Goal: Task Accomplishment & Management: Manage account settings

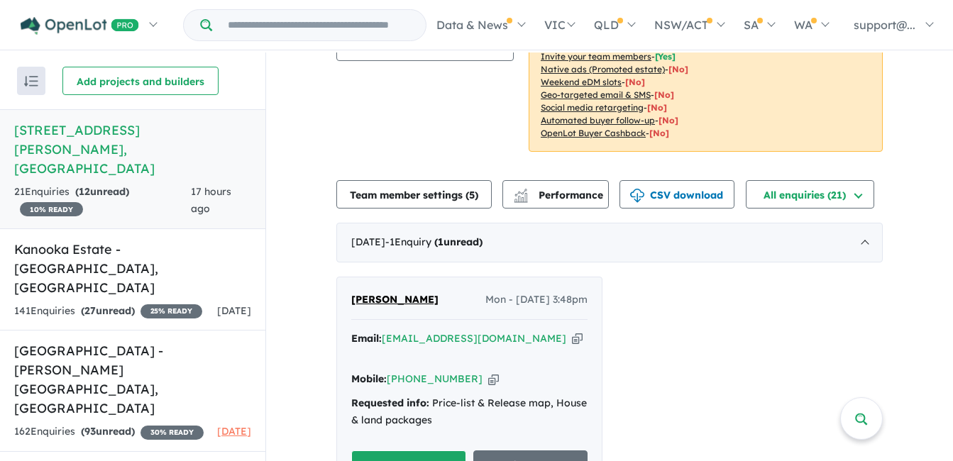
scroll to position [213, 0]
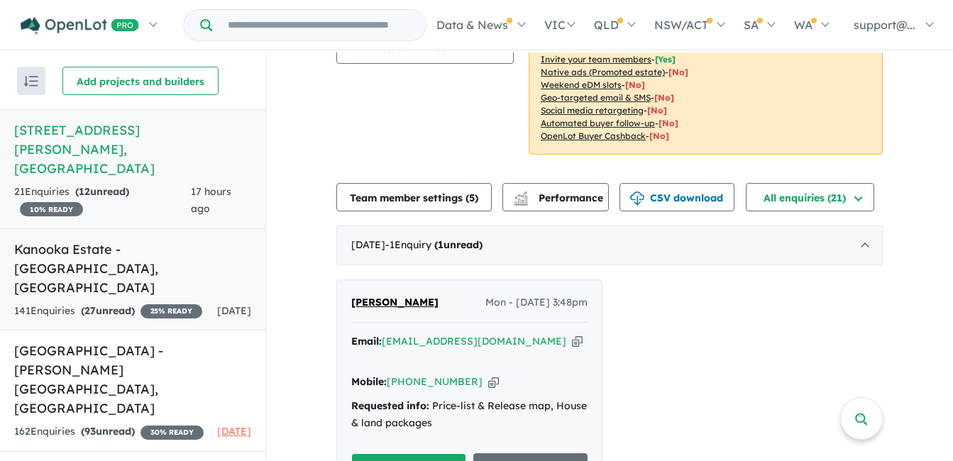
click at [200, 243] on link "Kanooka Estate - [GEOGRAPHIC_DATA] , [GEOGRAPHIC_DATA] 141 Enquir ies ( 27 unre…" at bounding box center [132, 279] width 265 height 103
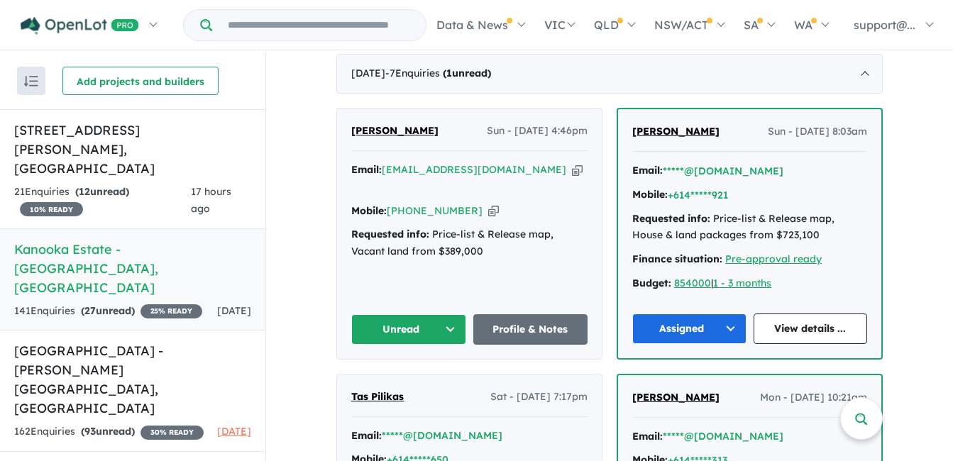
scroll to position [490, 0]
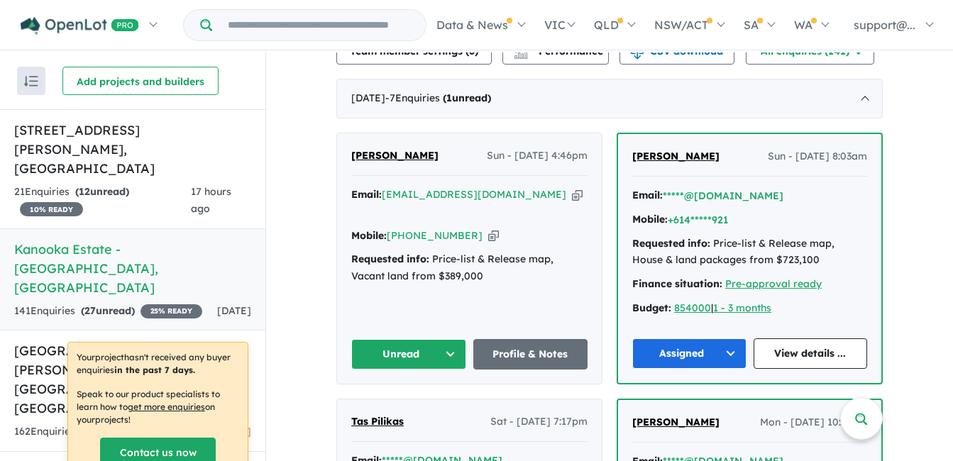
click at [572, 192] on icon "button" at bounding box center [577, 194] width 11 height 15
click at [488, 228] on icon "button" at bounding box center [493, 235] width 11 height 15
click at [399, 351] on button "Unread" at bounding box center [408, 354] width 115 height 31
click at [391, 411] on button "Assigned" at bounding box center [413, 420] width 123 height 33
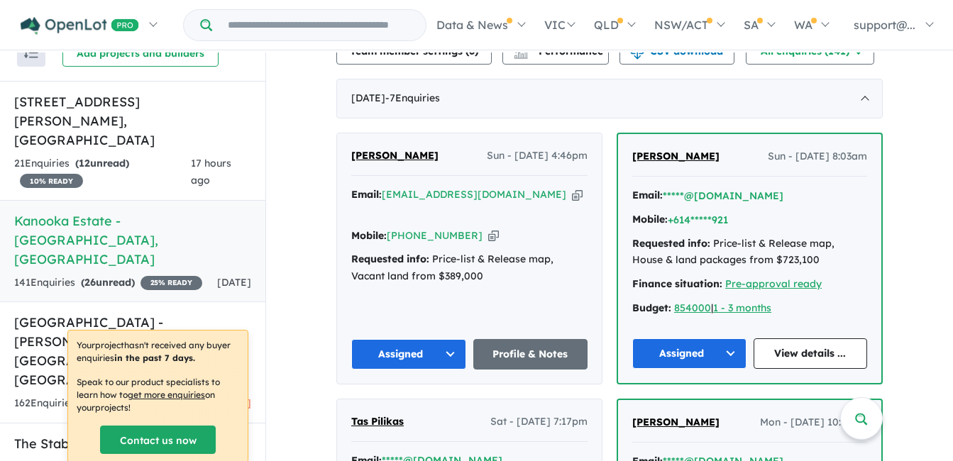
scroll to position [0, 0]
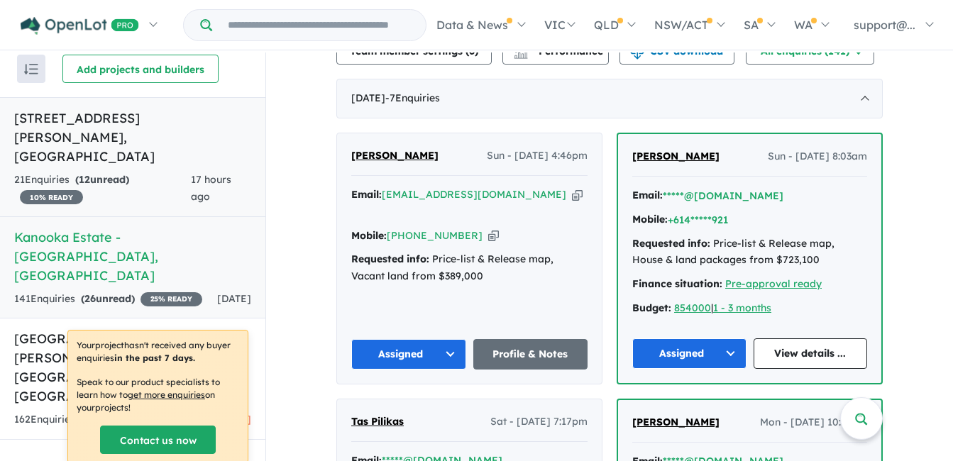
click at [173, 148] on link "[STREET_ADDRESS][PERSON_NAME] Enquir ies ( 12 unread) 10 % READY 17 hours ago" at bounding box center [132, 157] width 265 height 120
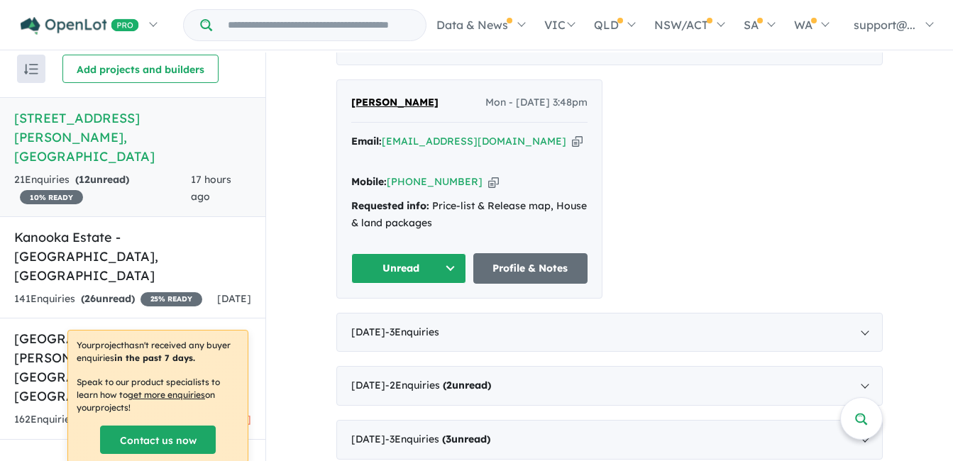
scroll to position [426, 0]
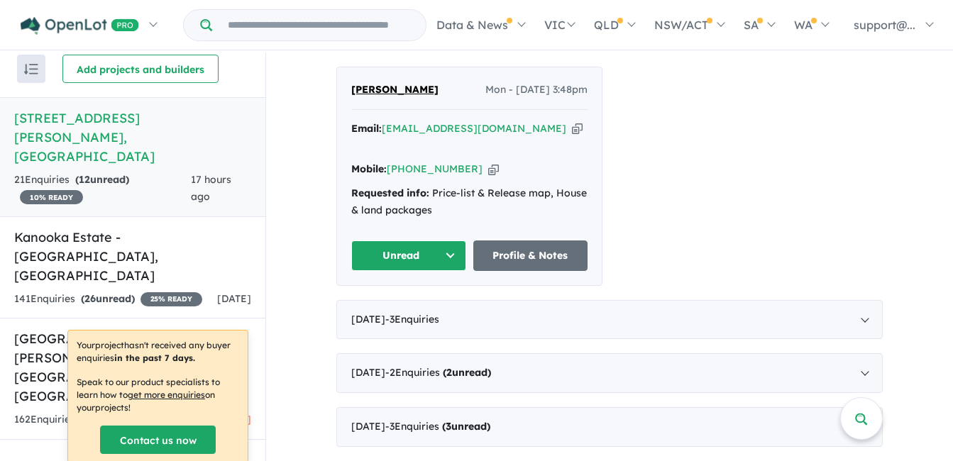
click at [572, 129] on icon "button" at bounding box center [577, 128] width 11 height 15
click at [488, 162] on icon "button" at bounding box center [493, 169] width 11 height 15
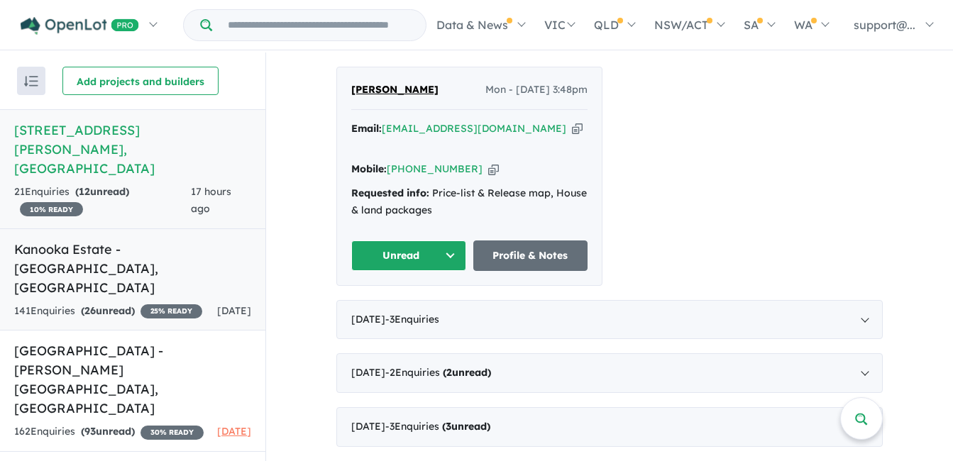
scroll to position [0, 0]
click at [393, 243] on button "Unread" at bounding box center [408, 256] width 115 height 31
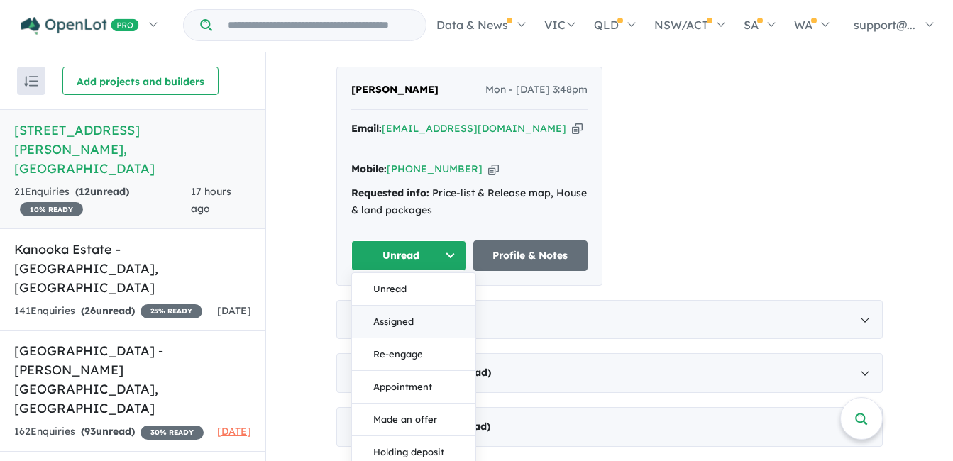
click at [385, 308] on button "Assigned" at bounding box center [413, 322] width 123 height 33
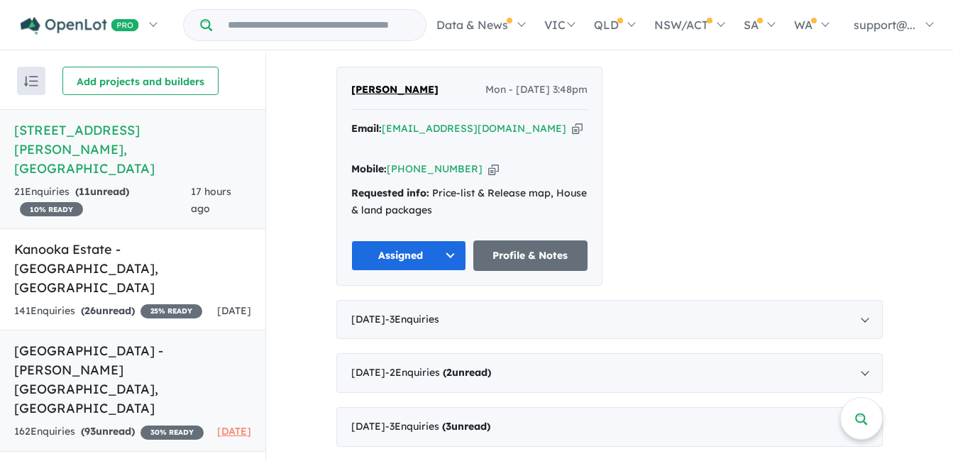
click at [149, 330] on link "[GEOGRAPHIC_DATA] - [PERSON_NAME][GEOGRAPHIC_DATA] , [GEOGRAPHIC_DATA] 162 Enqu…" at bounding box center [132, 391] width 265 height 122
